Goal: Task Accomplishment & Management: Manage account settings

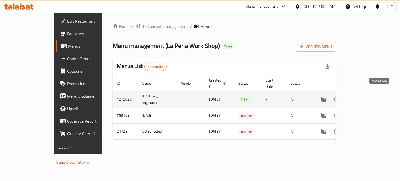
click at [365, 96] on icon "enhanced table" at bounding box center [361, 99] width 6 height 6
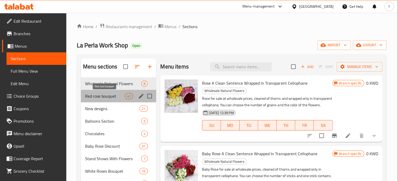
click at [105, 96] on span "Red rose bouquet" at bounding box center [105, 96] width 40 height 6
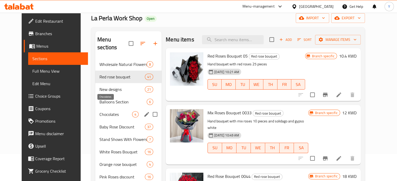
click at [105, 111] on span "Chocolates" at bounding box center [115, 114] width 33 height 6
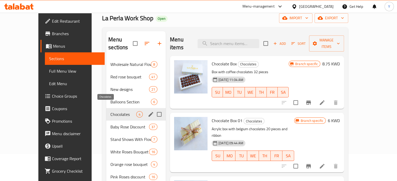
scroll to position [62, 0]
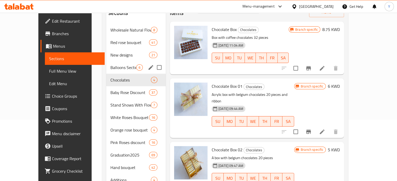
click at [106, 63] on div "Balloons Section 6" at bounding box center [135, 67] width 59 height 13
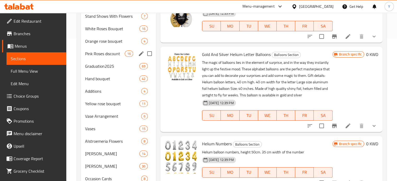
scroll to position [143, 0]
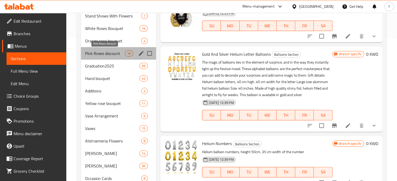
click at [106, 51] on span "Pink Roses discount" at bounding box center [105, 53] width 40 height 6
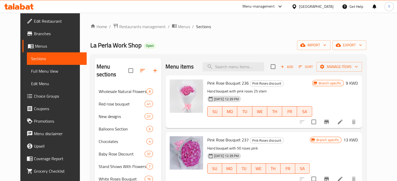
scroll to position [107, 0]
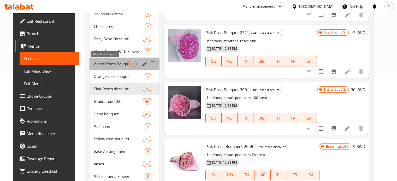
click at [111, 64] on span "White Roses Bouquet" at bounding box center [111, 64] width 34 height 6
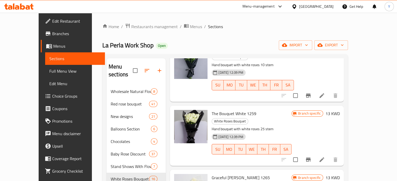
scroll to position [101, 0]
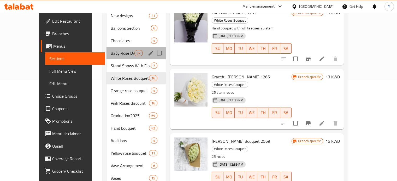
click at [109, 47] on div "Baby Rose Discount 37" at bounding box center [135, 53] width 59 height 13
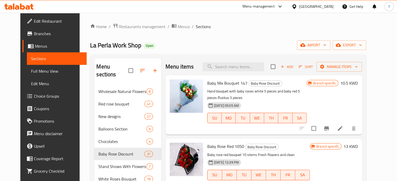
scroll to position [98, 0]
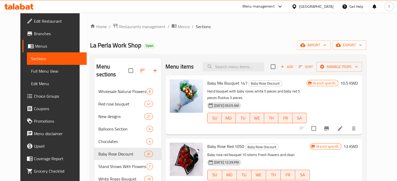
click at [171, 64] on h2 "Menu items" at bounding box center [179, 67] width 28 height 8
click at [232, 47] on div "La Perla Work Shop Open import export" at bounding box center [228, 45] width 276 height 10
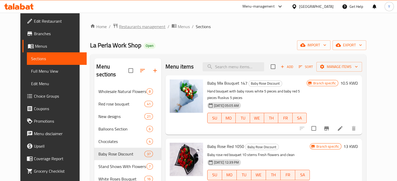
click at [128, 27] on span "Restaurants management" at bounding box center [142, 26] width 46 height 6
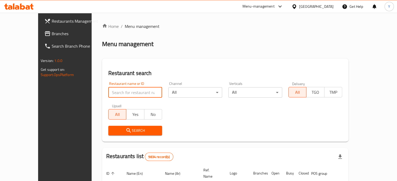
click at [111, 90] on input "search" at bounding box center [135, 92] width 54 height 10
type input "7th"
click button "Search" at bounding box center [135, 131] width 54 height 10
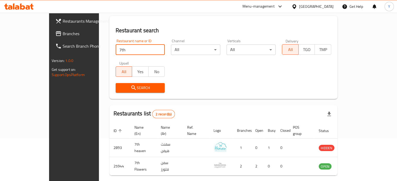
scroll to position [59, 0]
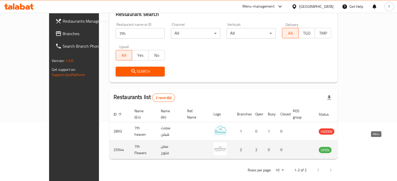
click at [351, 149] on icon "enhanced table" at bounding box center [350, 150] width 2 height 2
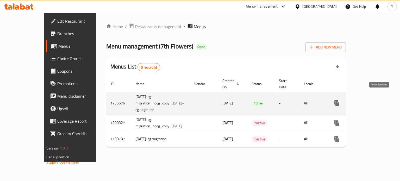
click at [379, 97] on link "enhanced table" at bounding box center [375, 103] width 13 height 13
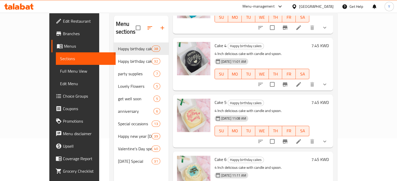
scroll to position [81, 0]
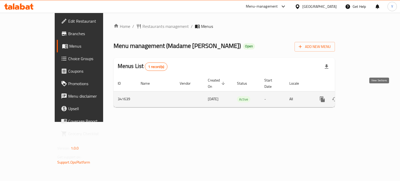
click at [363, 96] on icon "enhanced table" at bounding box center [360, 99] width 6 height 6
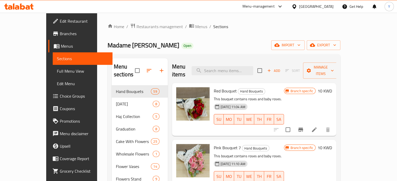
drag, startPoint x: 236, startPoint y: 70, endPoint x: 247, endPoint y: 34, distance: 38.3
click at [220, 28] on ol "Home / Restaurants management / Menus / Sections" at bounding box center [223, 26] width 233 height 7
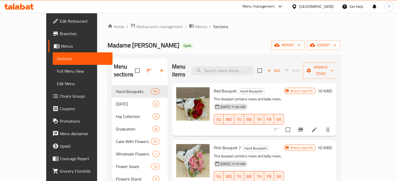
click at [220, 28] on ol "Home / Restaurants management / Menus / Sections" at bounding box center [223, 26] width 233 height 7
click at [114, 49] on span "Madame Lily Florist" at bounding box center [143, 45] width 72 height 12
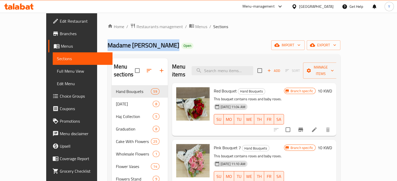
click at [114, 49] on span "Madame Lily Florist" at bounding box center [143, 45] width 72 height 12
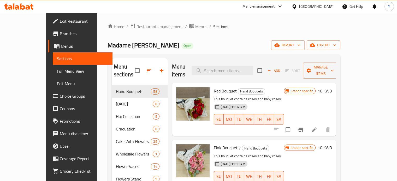
click at [198, 46] on div "Madame Lily Florist Open import export" at bounding box center [223, 45] width 233 height 10
